Goal: Task Accomplishment & Management: Use online tool/utility

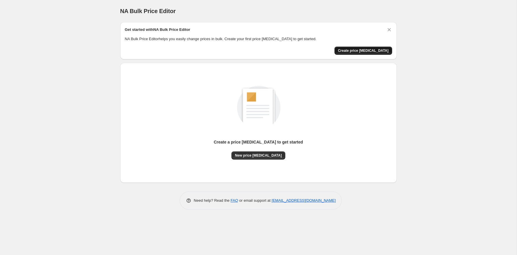
click at [383, 49] on span "Create price [MEDICAL_DATA]" at bounding box center [363, 50] width 51 height 5
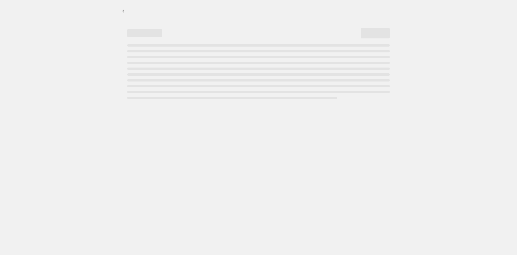
select select "percentage"
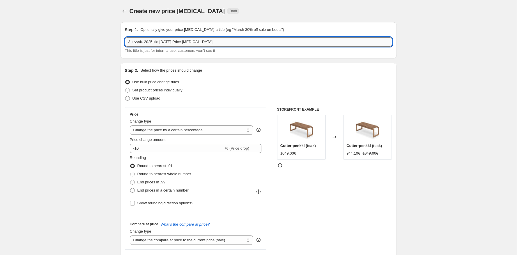
click at [173, 45] on input "3. syysk. 2025 klo [DATE] Price [MEDICAL_DATA]" at bounding box center [258, 41] width 267 height 9
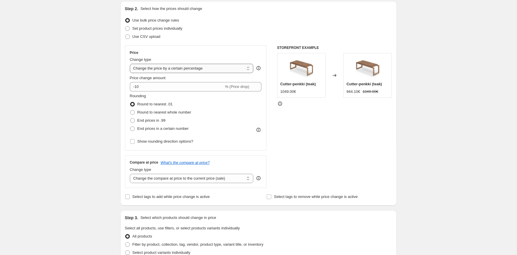
click at [196, 67] on select "Change the price to a certain amount Change the price by a certain amount Chang…" at bounding box center [192, 68] width 124 height 9
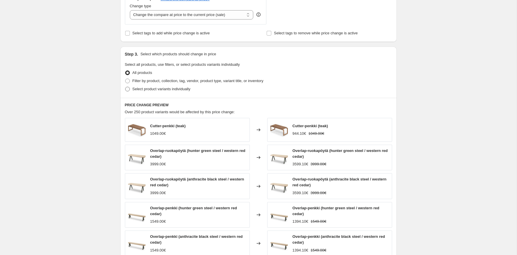
scroll to position [240, 0]
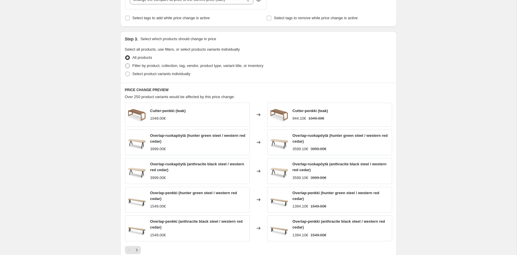
click at [190, 67] on span "Filter by product, collection, tag, vendor, product type, variant title, or inv…" at bounding box center [197, 65] width 131 height 4
click at [125, 64] on input "Filter by product, collection, tag, vendor, product type, variant title, or inv…" at bounding box center [125, 63] width 0 height 0
radio input "true"
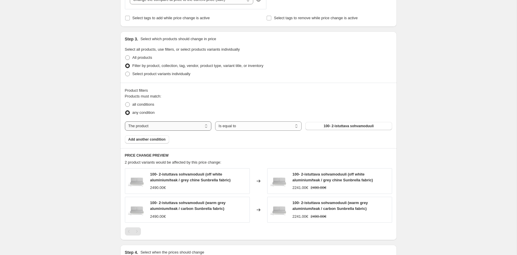
click at [194, 125] on select "The product The product's collection The product's tag The product's vendor The…" at bounding box center [168, 125] width 86 height 9
select select "collection"
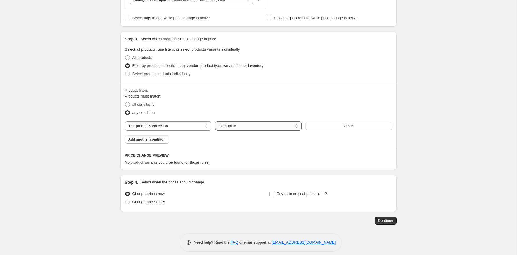
scroll to position [245, 0]
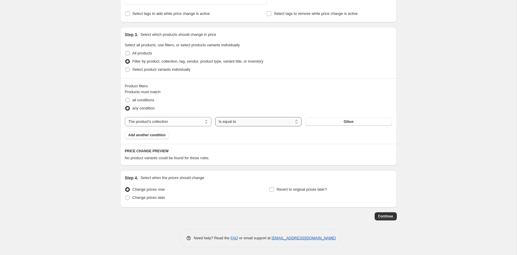
click at [253, 121] on select "Is equal to Is not equal to" at bounding box center [258, 121] width 86 height 9
click at [252, 119] on select "Is equal to Is not equal to" at bounding box center [258, 121] width 86 height 9
click at [341, 123] on button "Gibus" at bounding box center [348, 122] width 86 height 8
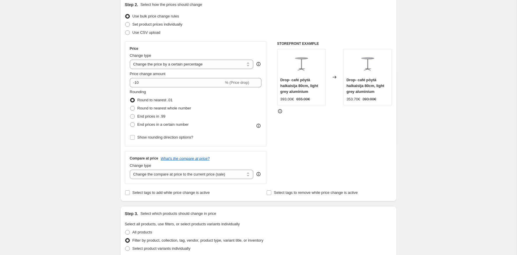
scroll to position [0, 0]
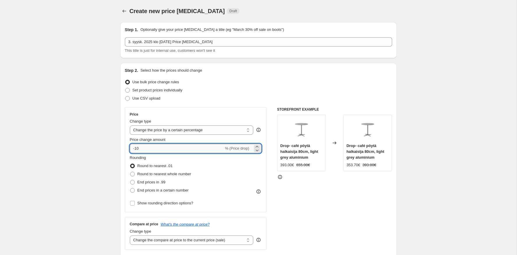
click at [160, 148] on input "-10" at bounding box center [177, 148] width 94 height 9
click at [214, 130] on select "Change the price to a certain amount Change the price by a certain amount Chang…" at bounding box center [192, 129] width 124 height 9
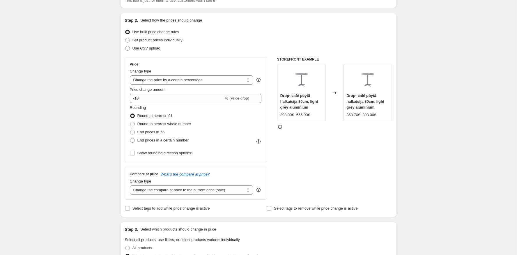
scroll to position [55, 0]
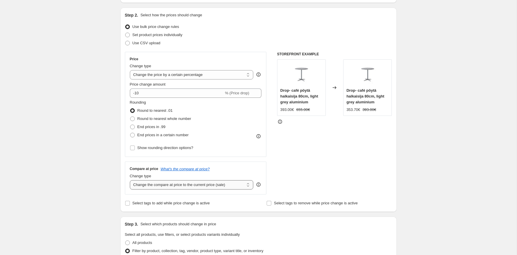
click at [204, 185] on select "Change the compare at price to the current price (sale) Change the compare at p…" at bounding box center [192, 184] width 124 height 9
select select "percentage"
click at [130, 180] on select "Change the compare at price to the current price (sale) Change the compare at p…" at bounding box center [192, 184] width 124 height 9
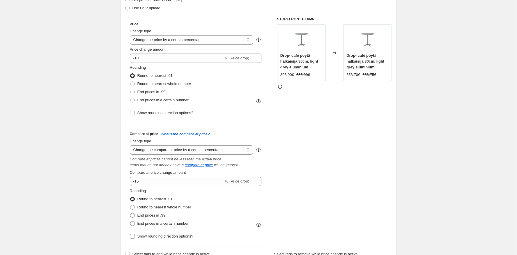
scroll to position [87, 0]
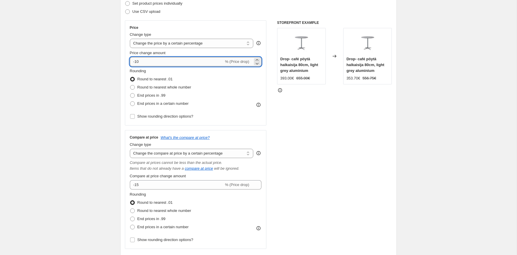
click at [178, 62] on input "-10" at bounding box center [177, 61] width 94 height 9
type input "-1"
type input "4"
type input "0"
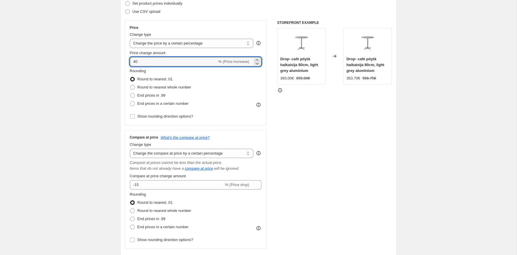
type input "40"
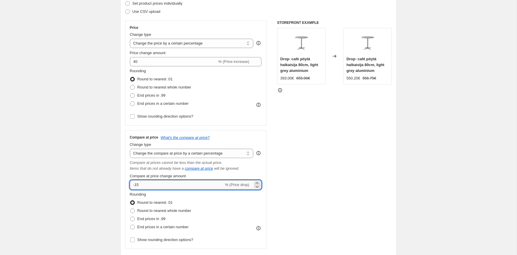
click at [151, 183] on input "-15" at bounding box center [177, 184] width 94 height 9
type input "-1"
type input "40"
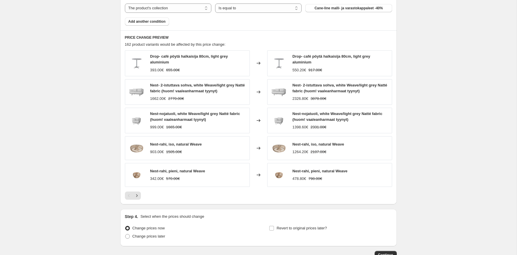
scroll to position [442, 0]
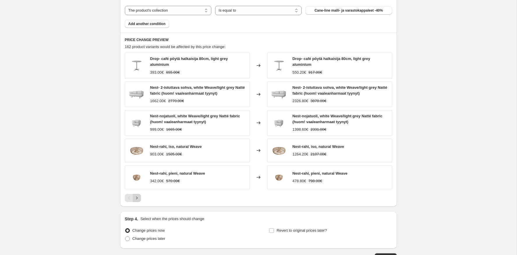
click at [138, 196] on icon "Next" at bounding box center [137, 198] width 6 height 6
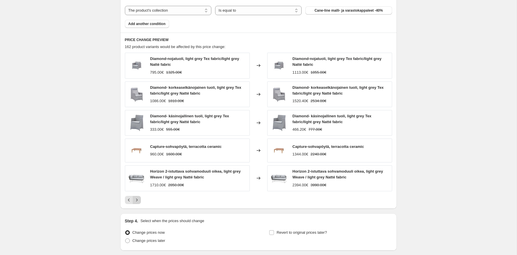
click at [138, 197] on icon "Next" at bounding box center [137, 200] width 6 height 6
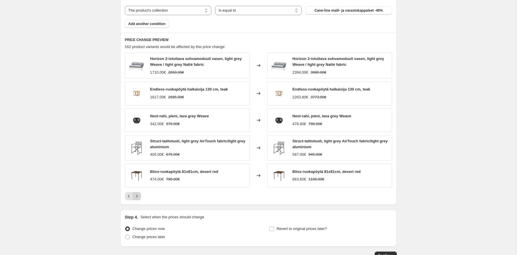
click at [138, 196] on icon "Next" at bounding box center [137, 196] width 6 height 6
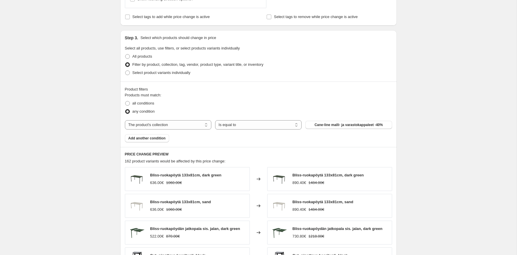
scroll to position [331, 0]
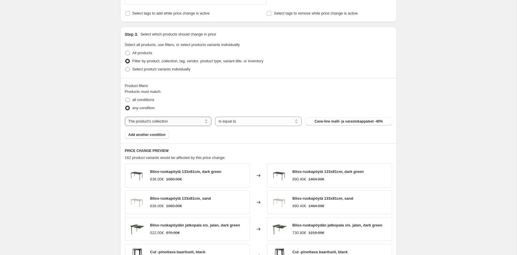
click at [164, 123] on select "The product The product's collection The product's tag The product's vendor The…" at bounding box center [168, 121] width 86 height 9
select select "product"
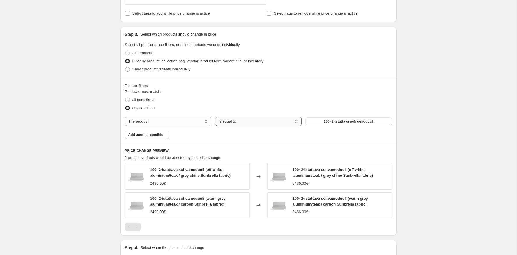
click at [271, 121] on select "Is equal to Is not equal to" at bounding box center [258, 121] width 86 height 9
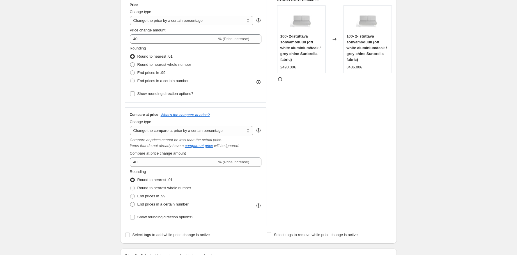
scroll to position [0, 0]
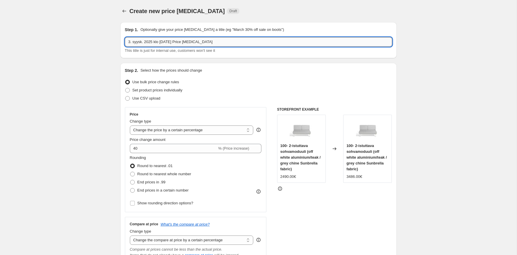
click at [177, 40] on input "3. syysk. 2025 klo [DATE] Price [MEDICAL_DATA]" at bounding box center [258, 41] width 267 height 9
type input "Väliaikainen hinnan muutos"
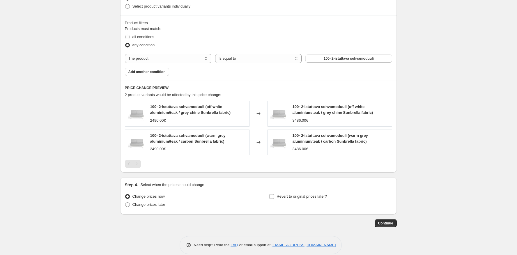
scroll to position [395, 0]
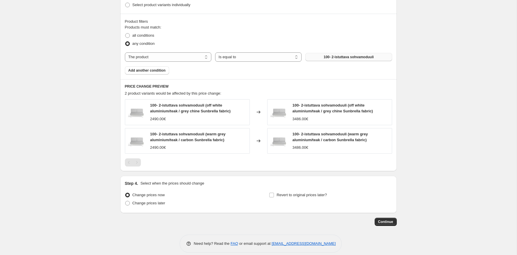
click at [337, 59] on button "100- 2-istuttava sohvamoduuli" at bounding box center [348, 57] width 86 height 8
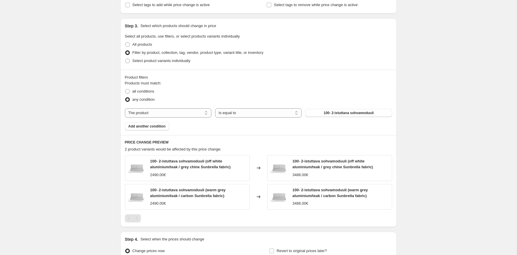
scroll to position [337, 0]
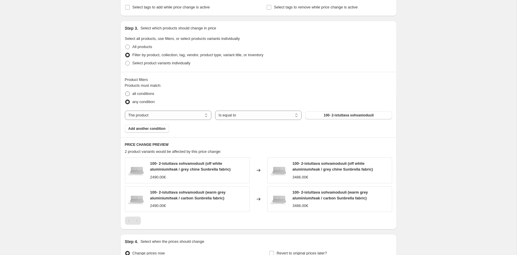
click at [150, 95] on span "all conditions" at bounding box center [143, 93] width 22 height 4
click at [125, 92] on input "all conditions" at bounding box center [125, 91] width 0 height 0
radio input "true"
click at [149, 100] on span "any condition" at bounding box center [143, 102] width 22 height 4
click at [125, 100] on input "any condition" at bounding box center [125, 100] width 0 height 0
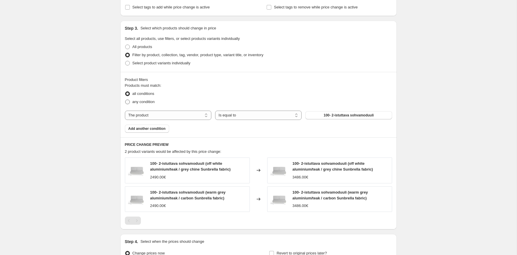
radio input "true"
click at [153, 128] on span "Add another condition" at bounding box center [146, 128] width 37 height 5
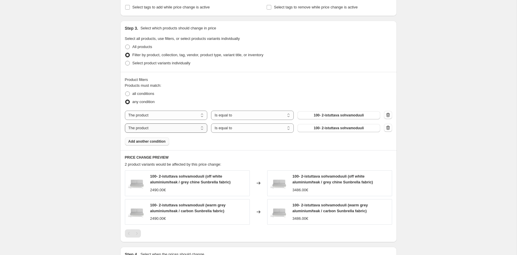
click at [180, 126] on select "The product The product's collection The product's tag The product's vendor The…" at bounding box center [166, 127] width 83 height 9
click at [388, 126] on icon "button" at bounding box center [388, 128] width 6 height 6
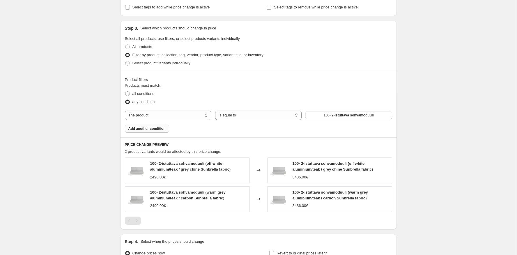
click at [153, 126] on span "Add another condition" at bounding box center [146, 128] width 37 height 5
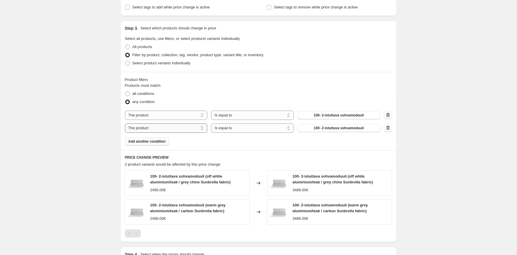
click at [154, 126] on select "The product The product's collection The product's tag The product's vendor The…" at bounding box center [166, 127] width 83 height 9
select select "tag"
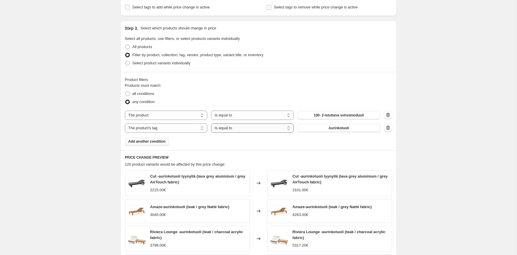
click at [260, 127] on select "Is equal to Is not equal to" at bounding box center [252, 127] width 83 height 9
click at [211, 123] on select "Is equal to Is not equal to" at bounding box center [252, 127] width 83 height 9
click at [358, 133] on div "Products must match: all conditions any condition The product The product's col…" at bounding box center [258, 114] width 267 height 63
click at [350, 126] on button "Aurinkotuoli" at bounding box center [339, 128] width 83 height 8
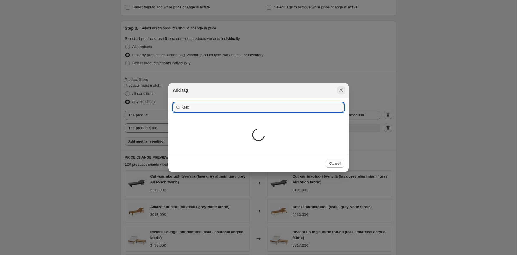
type input "cl40"
click at [173, 98] on button "Submit" at bounding box center [181, 101] width 17 height 6
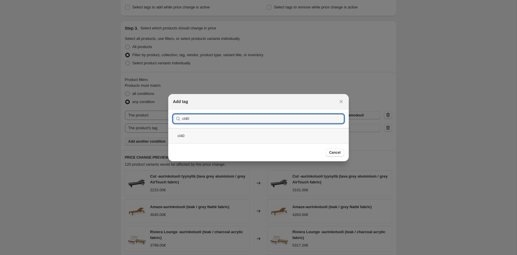
click at [201, 139] on div "cl40" at bounding box center [258, 135] width 180 height 15
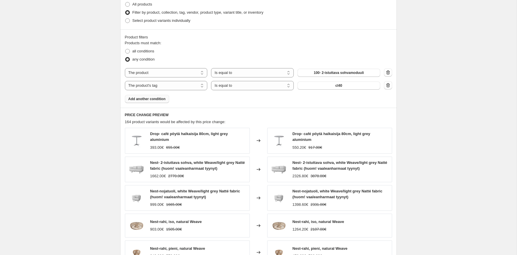
scroll to position [378, 0]
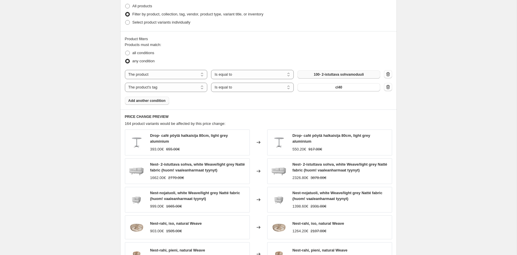
click at [325, 73] on span "100- 2-istuttava sohvamoduuli" at bounding box center [339, 74] width 50 height 5
click at [257, 76] on select "Is equal to Is not equal to" at bounding box center [252, 74] width 83 height 9
click at [175, 80] on div "The product The product's collection The product's tag The product's vendor The…" at bounding box center [258, 81] width 267 height 22
click at [176, 78] on div "The product The product's collection The product's tag The product's vendor The…" at bounding box center [258, 81] width 267 height 22
click at [181, 63] on div "any condition" at bounding box center [258, 61] width 267 height 8
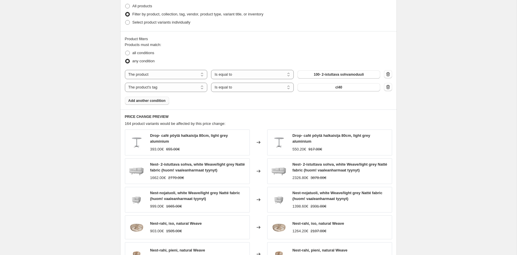
click at [180, 68] on div "Products must match: all conditions any condition The product The product's col…" at bounding box center [258, 73] width 267 height 63
click at [180, 70] on select "The product The product's collection The product's tag The product's vendor The…" at bounding box center [166, 74] width 83 height 9
select select "title"
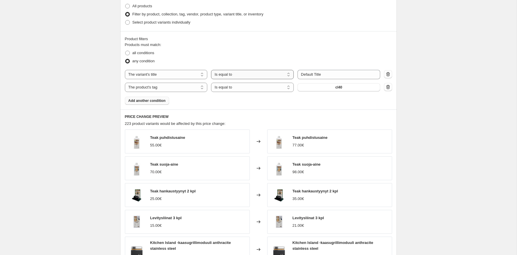
click at [257, 73] on select "Is equal to Is not equal to Contains" at bounding box center [252, 74] width 83 height 9
select select "contains"
click at [321, 74] on input "Default Title" at bounding box center [339, 74] width 83 height 9
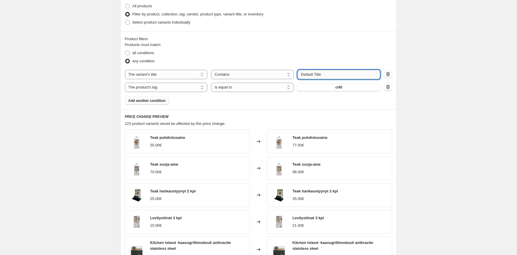
click at [321, 74] on input "Default Title" at bounding box center [339, 74] width 83 height 9
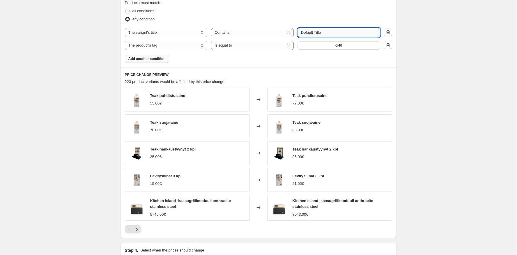
scroll to position [418, 0]
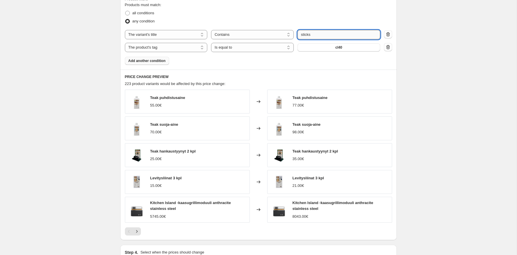
type input "sticks"
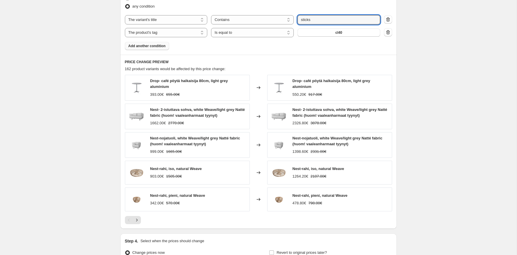
scroll to position [431, 0]
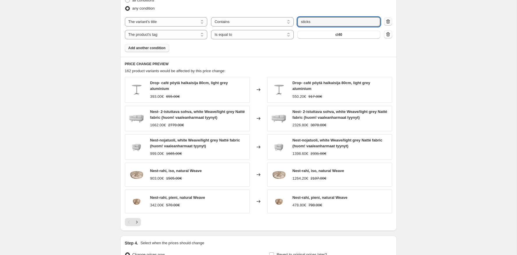
click at [389, 21] on icon "button" at bounding box center [388, 22] width 6 height 6
select select "tag"
select select "equal"
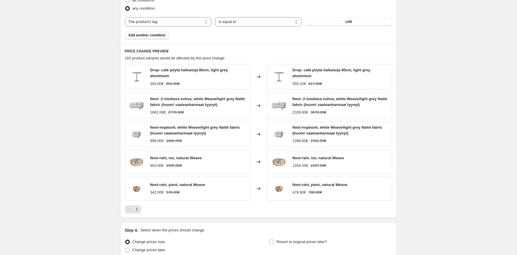
click at [242, 33] on div "Products must match: all conditions any condition The product The product's col…" at bounding box center [258, 14] width 267 height 50
click at [162, 32] on button "Add another condition" at bounding box center [147, 35] width 44 height 8
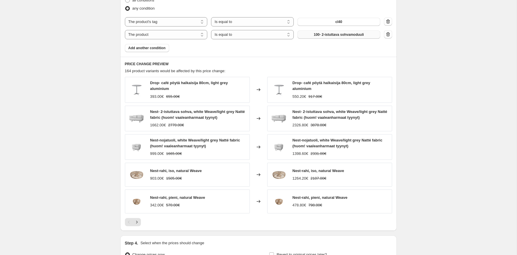
click at [333, 35] on span "100- 2-istuttava sohvamoduuli" at bounding box center [339, 34] width 50 height 5
click at [138, 219] on icon "Next" at bounding box center [137, 222] width 6 height 6
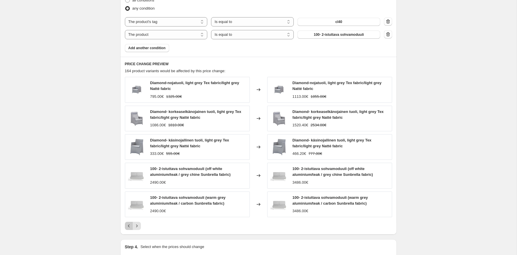
click at [126, 224] on icon "Previous" at bounding box center [129, 226] width 6 height 6
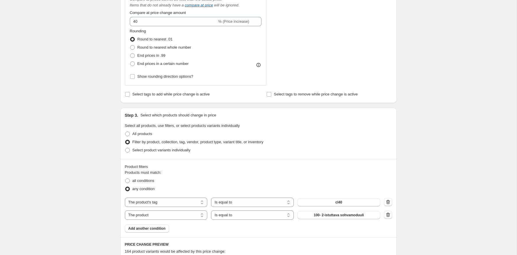
scroll to position [250, 0]
click at [160, 150] on span "Select product variants individually" at bounding box center [161, 150] width 58 height 4
click at [125, 148] on input "Select product variants individually" at bounding box center [125, 148] width 0 height 0
radio input "true"
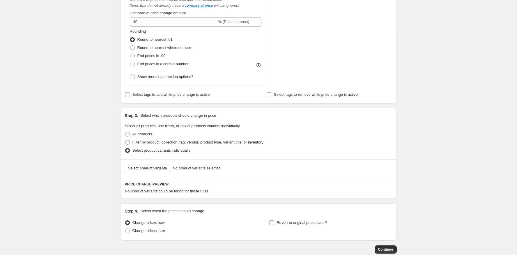
scroll to position [283, 0]
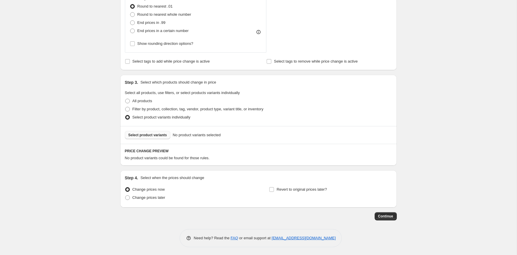
click at [160, 131] on button "Select product variants" at bounding box center [148, 135] width 46 height 8
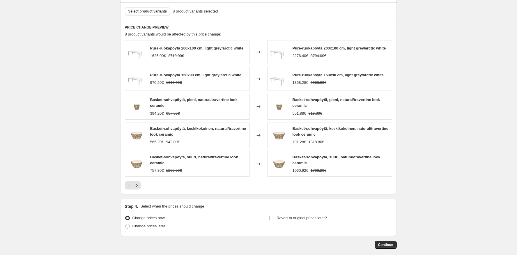
scroll to position [406, 0]
drag, startPoint x: 167, startPoint y: 171, endPoint x: 189, endPoint y: 171, distance: 21.6
click at [189, 171] on div "757.80€ 1263.00€" at bounding box center [198, 172] width 96 height 6
click at [181, 170] on strike "1263.00€" at bounding box center [174, 172] width 16 height 6
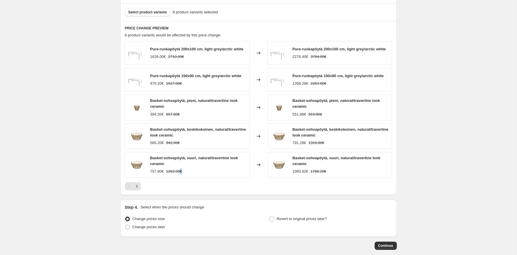
click at [181, 170] on strike "1263.00€" at bounding box center [174, 172] width 16 height 6
click at [178, 171] on strike "1263.00€" at bounding box center [174, 172] width 16 height 6
click at [321, 171] on strike "1768.20€" at bounding box center [319, 172] width 16 height 6
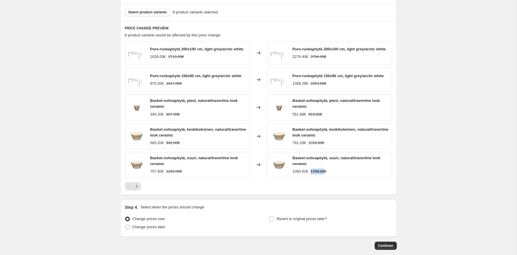
click at [321, 171] on strike "1768.20€" at bounding box center [319, 172] width 16 height 6
click at [325, 171] on strike "1768.20€" at bounding box center [319, 172] width 16 height 6
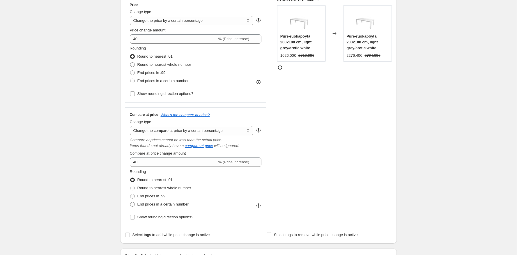
scroll to position [122, 0]
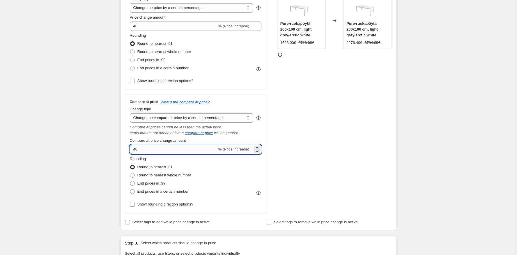
click at [203, 152] on input "40" at bounding box center [173, 149] width 87 height 9
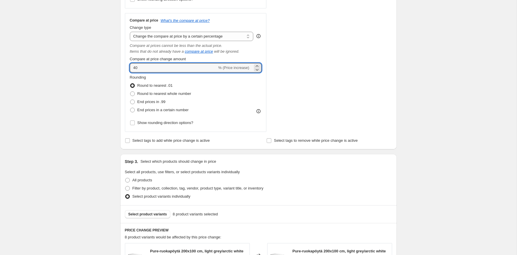
scroll to position [207, 0]
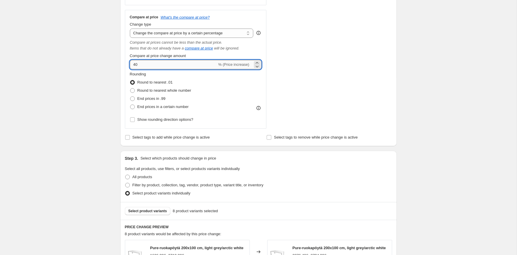
click at [164, 67] on input "40" at bounding box center [173, 64] width 87 height 9
type input "66.67"
click at [105, 81] on div "Create new price [MEDICAL_DATA]. This page is ready Create new price [MEDICAL_D…" at bounding box center [258, 138] width 517 height 691
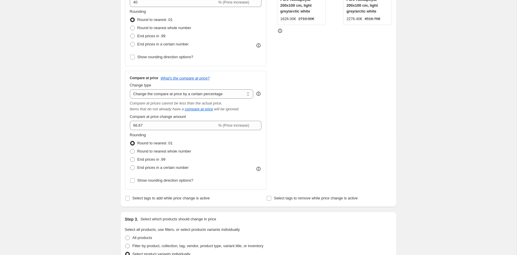
scroll to position [147, 0]
click at [159, 150] on span "Round to nearest whole number" at bounding box center [164, 150] width 54 height 4
click at [130, 148] on input "Round to nearest whole number" at bounding box center [130, 148] width 0 height 0
radio input "true"
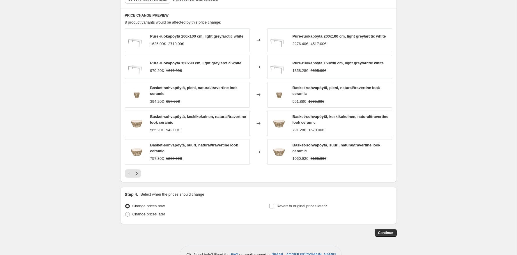
scroll to position [436, 0]
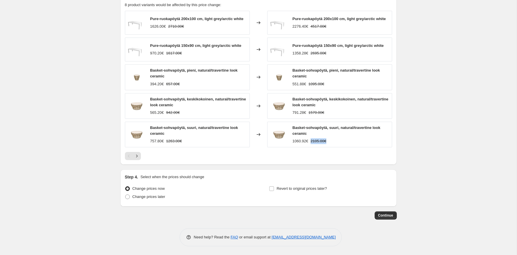
drag, startPoint x: 313, startPoint y: 142, endPoint x: 337, endPoint y: 142, distance: 24.5
click at [337, 142] on div "1060.92€ 2105.00€" at bounding box center [341, 141] width 96 height 6
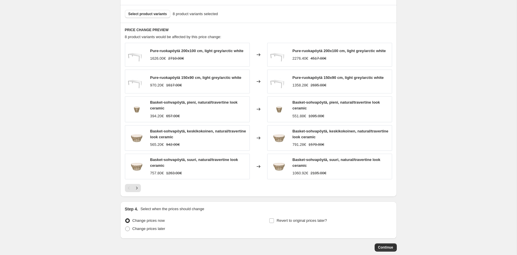
scroll to position [403, 0]
drag, startPoint x: 292, startPoint y: 176, endPoint x: 308, endPoint y: 176, distance: 16.3
click at [308, 176] on div "Basket-sohvapöytä, suuri, natural/travertine look ceramic 1060.92€ 2105.00€" at bounding box center [329, 168] width 125 height 26
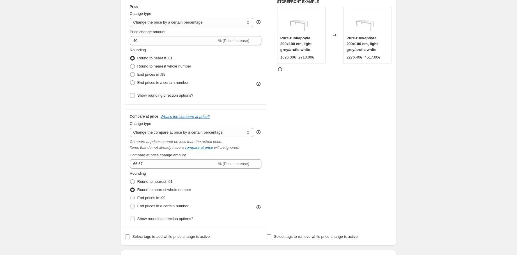
scroll to position [0, 0]
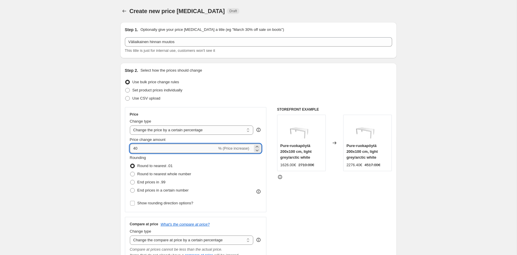
click at [167, 151] on input "40" at bounding box center [173, 148] width 87 height 9
type input "4"
type input "66.67"
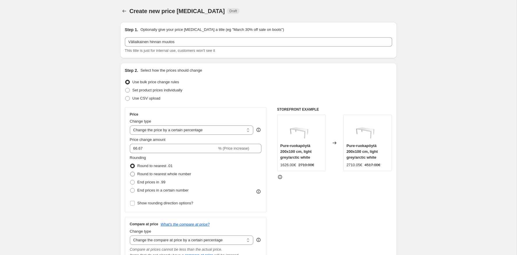
click at [150, 175] on span "Round to nearest whole number" at bounding box center [164, 174] width 54 height 4
click at [130, 172] on input "Round to nearest whole number" at bounding box center [130, 172] width 0 height 0
radio input "true"
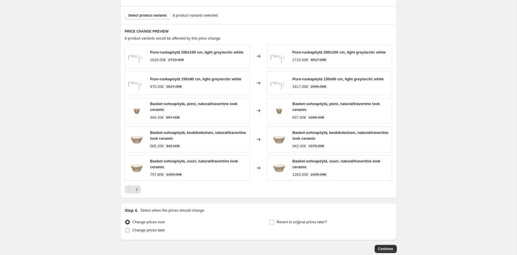
scroll to position [408, 0]
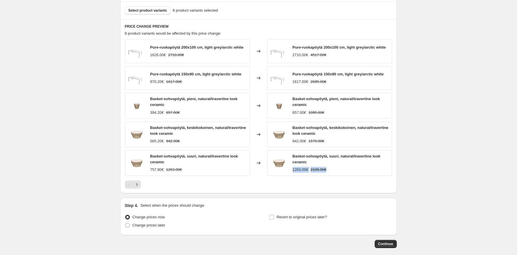
drag, startPoint x: 333, startPoint y: 172, endPoint x: 292, endPoint y: 171, distance: 40.5
click at [293, 171] on div "1263.00€ 2105.00€" at bounding box center [341, 170] width 96 height 6
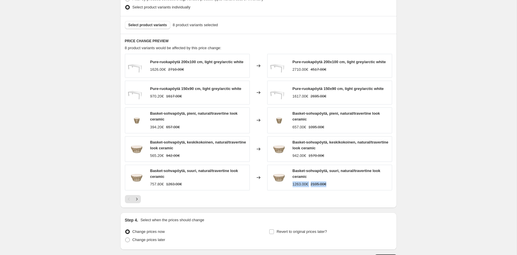
scroll to position [436, 0]
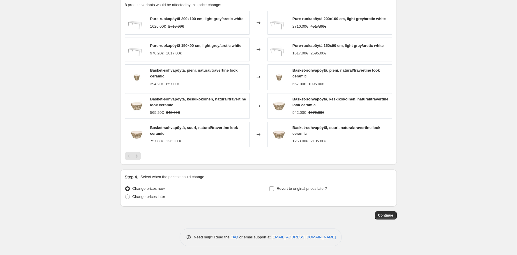
click at [164, 189] on span "Change prices now" at bounding box center [148, 188] width 32 height 4
click at [125, 187] on input "Change prices now" at bounding box center [125, 186] width 0 height 0
click at [284, 190] on span "Revert to original prices later?" at bounding box center [302, 188] width 50 height 4
click at [274, 190] on input "Revert to original prices later?" at bounding box center [271, 188] width 5 height 5
checkbox input "true"
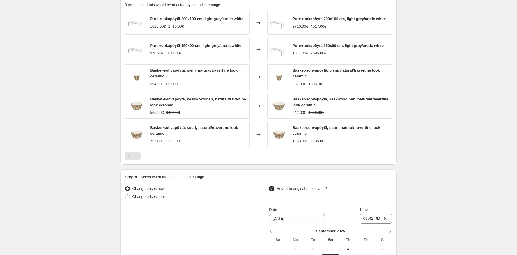
scroll to position [536, 0]
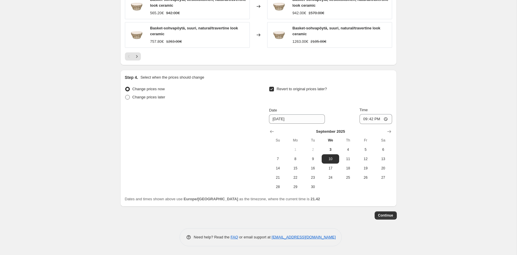
click at [148, 96] on span "Change prices later" at bounding box center [148, 97] width 33 height 4
click at [125, 95] on input "Change prices later" at bounding box center [125, 95] width 0 height 0
radio input "true"
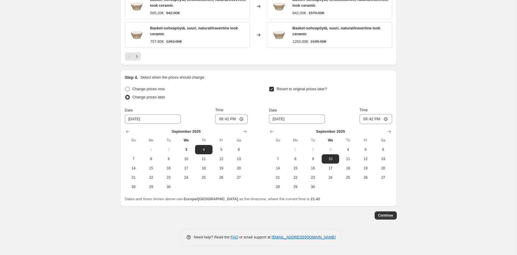
click at [153, 88] on span "Change prices now" at bounding box center [148, 89] width 32 height 4
click at [125, 87] on input "Change prices now" at bounding box center [125, 87] width 0 height 0
radio input "true"
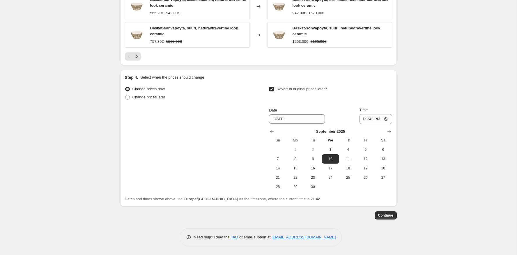
click at [270, 92] on label "Revert to original prices later?" at bounding box center [298, 89] width 58 height 8
click at [270, 91] on input "Revert to original prices later?" at bounding box center [271, 89] width 5 height 5
checkbox input "false"
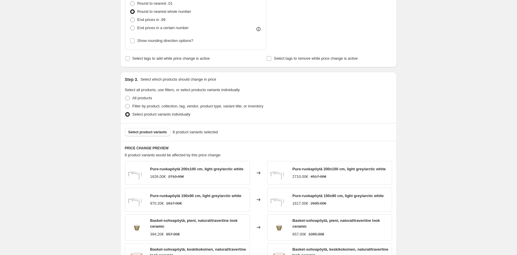
scroll to position [436, 0]
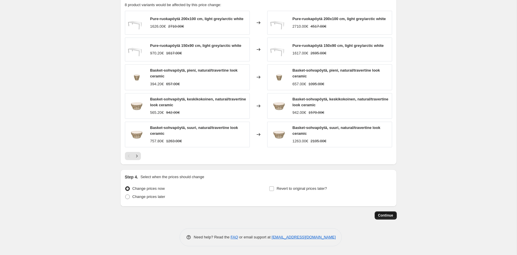
click at [385, 217] on span "Continue" at bounding box center [385, 215] width 15 height 5
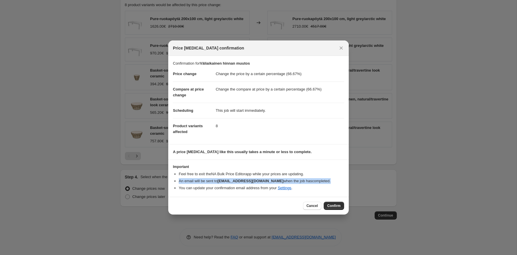
drag, startPoint x: 310, startPoint y: 180, endPoint x: 179, endPoint y: 180, distance: 131.0
click at [179, 180] on li "An email will be sent to [EMAIL_ADDRESS][DOMAIN_NAME] when the job has complete…" at bounding box center [261, 181] width 165 height 6
drag, startPoint x: 181, startPoint y: 185, endPoint x: 279, endPoint y: 187, distance: 97.6
click at [279, 187] on li "You can update your confirmation email address from your Settings ." at bounding box center [261, 188] width 165 height 6
click at [339, 204] on span "Confirm" at bounding box center [333, 205] width 13 height 5
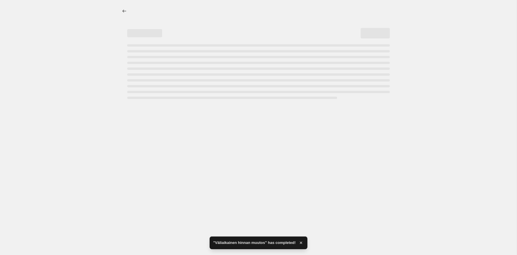
select select "percentage"
